Goal: Find contact information: Find contact information

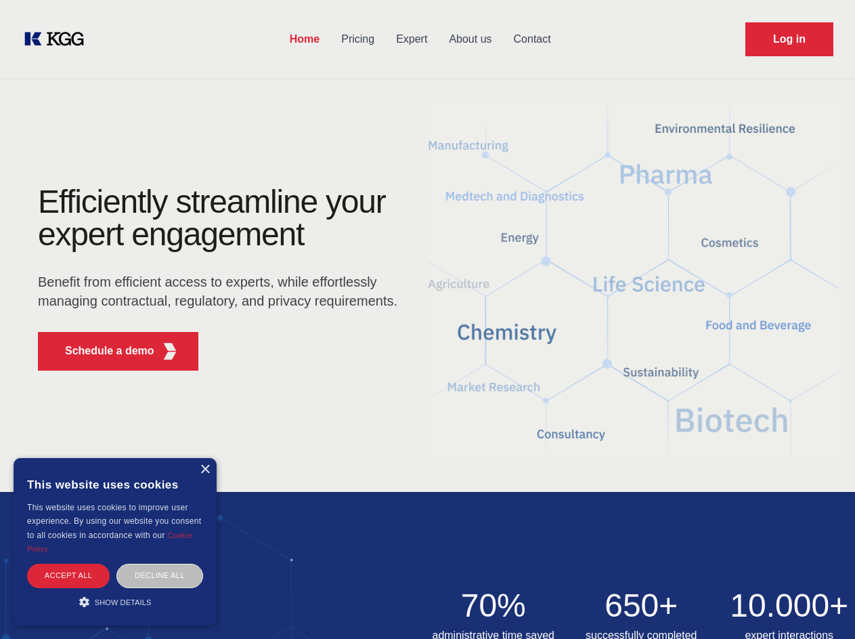
click at [427, 319] on div "Efficiently streamline your expert engagement Benefit from efficient access to …" at bounding box center [222, 284] width 412 height 196
click at [102, 351] on p "Schedule a demo" at bounding box center [109, 351] width 89 height 16
click at [205, 469] on div "× This website uses cookies This website uses cookies to improve user experienc…" at bounding box center [115, 541] width 203 height 167
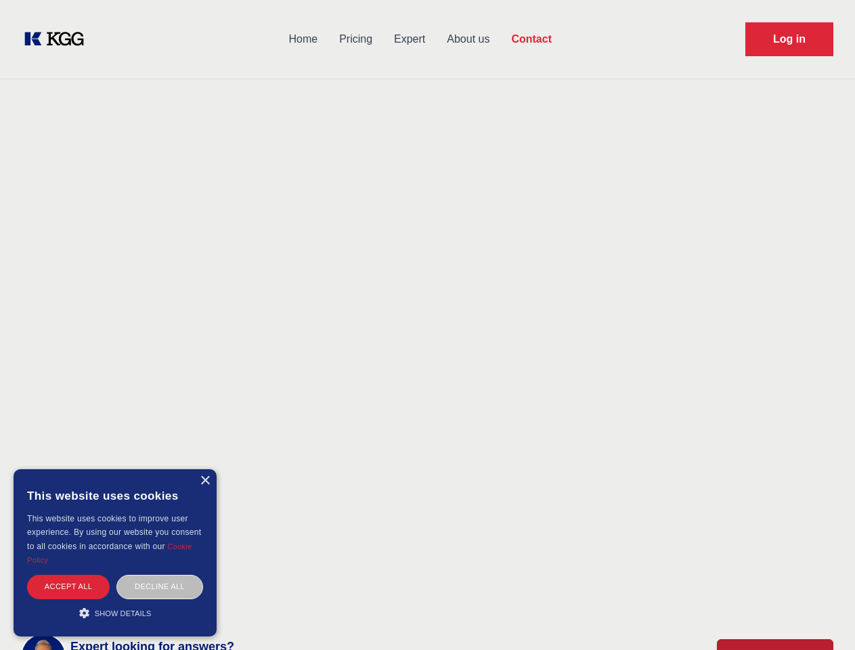
click at [68, 575] on div "Accept all" at bounding box center [68, 587] width 83 height 24
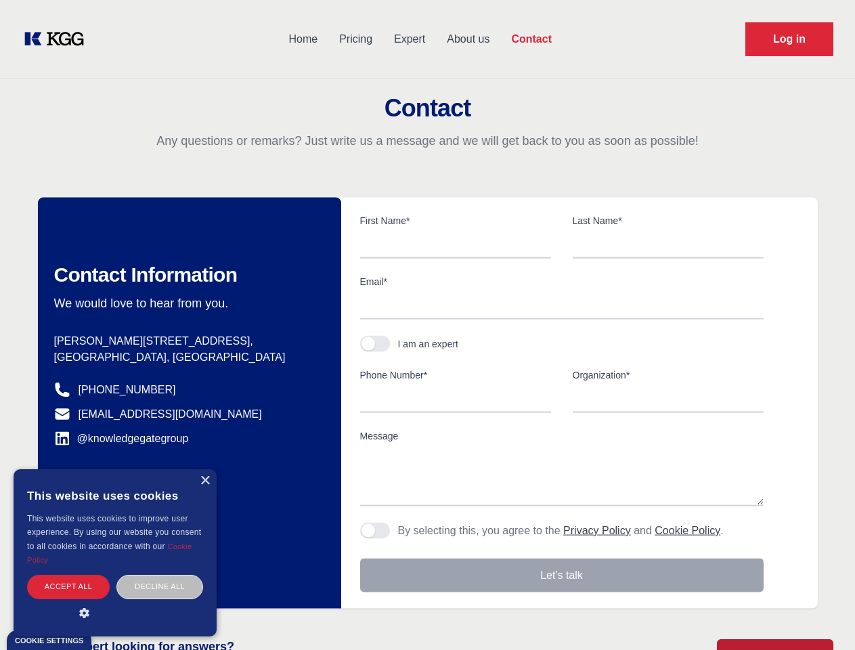
click at [160, 575] on div "Decline all" at bounding box center [159, 587] width 87 height 24
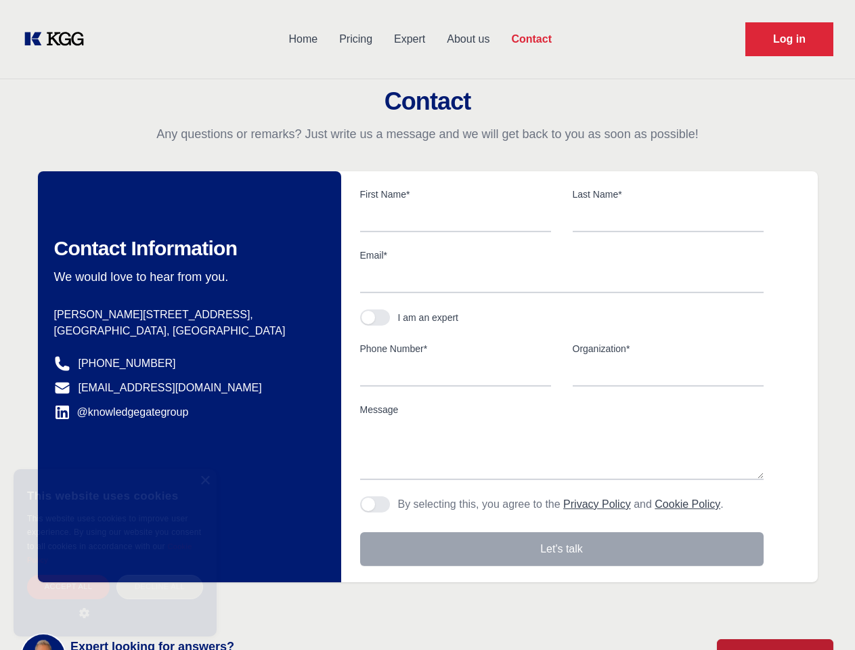
click at [115, 601] on main "Contact Any questions or remarks? Just write us a message and we will get back …" at bounding box center [427, 352] width 855 height 705
